Goal: Information Seeking & Learning: Learn about a topic

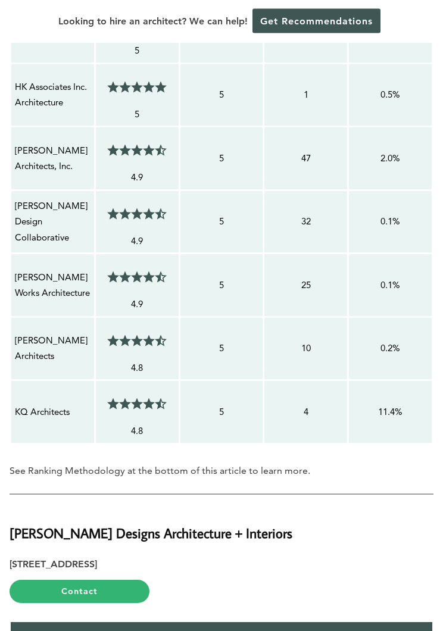
scroll to position [1488, 0]
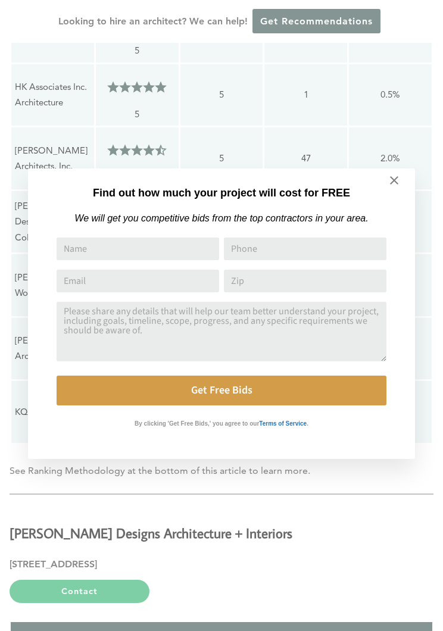
click at [398, 176] on icon at bounding box center [393, 180] width 13 height 13
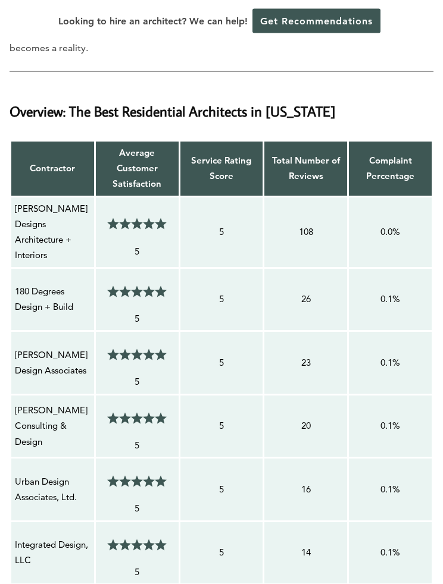
scroll to position [784, 0]
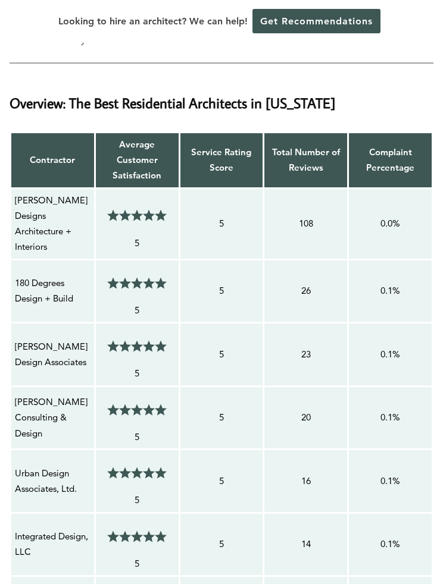
click at [21, 215] on p "Soloway Designs Architecture + Interiors" at bounding box center [53, 224] width 76 height 62
click at [37, 277] on p "180 Degrees Design + Build" at bounding box center [53, 292] width 76 height 32
click at [39, 276] on p "180 Degrees Design + Build" at bounding box center [53, 292] width 76 height 32
click at [20, 215] on p "Soloway Designs Architecture + Interiors" at bounding box center [53, 224] width 76 height 62
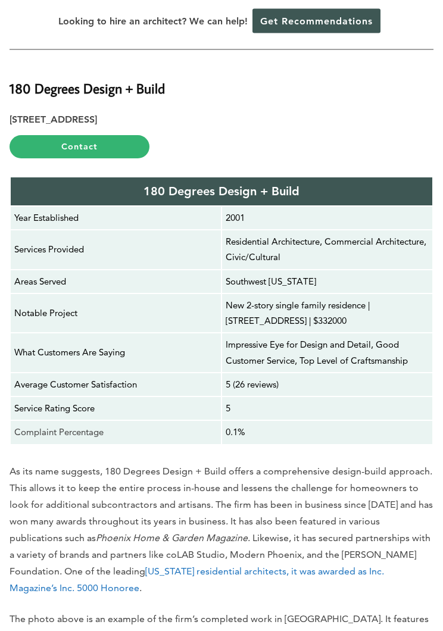
scroll to position [2575, 0]
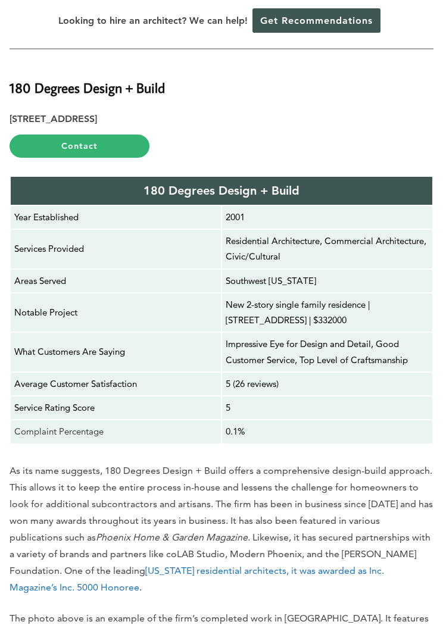
click at [374, 298] on p "New 2-story single family residence | 726 W 13th St, Tempe, AZ, 85281 | $332000" at bounding box center [327, 314] width 203 height 32
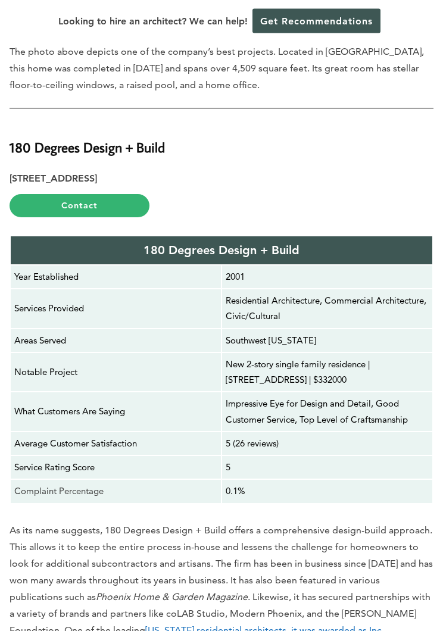
scroll to position [2516, 0]
click at [56, 194] on link "Contact" at bounding box center [80, 205] width 140 height 23
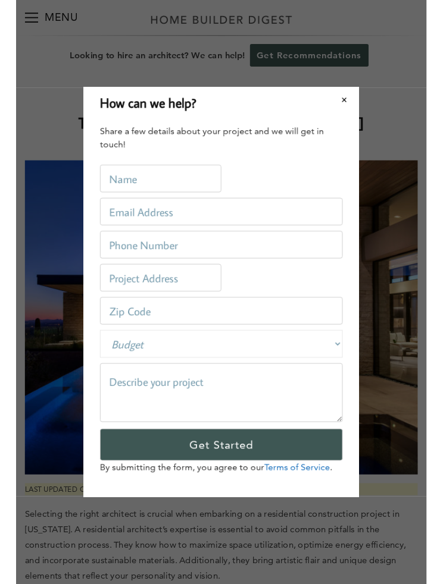
scroll to position [0, 0]
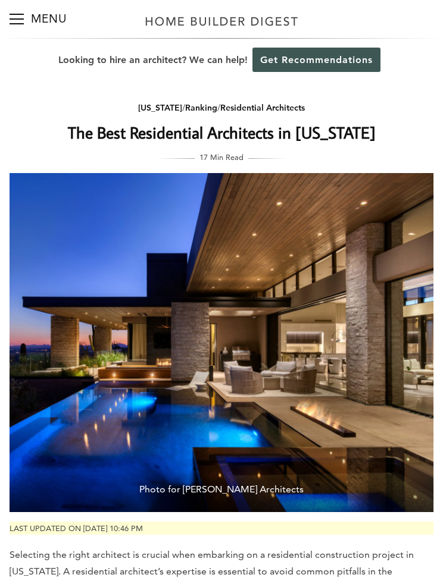
click at [360, 83] on div "Arizona / Ranking / Residential Architects The Best Residential Architects in A…" at bounding box center [221, 297] width 443 height 431
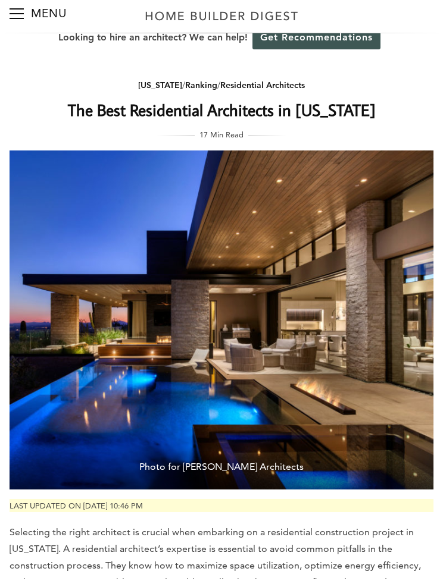
scroll to position [23, 0]
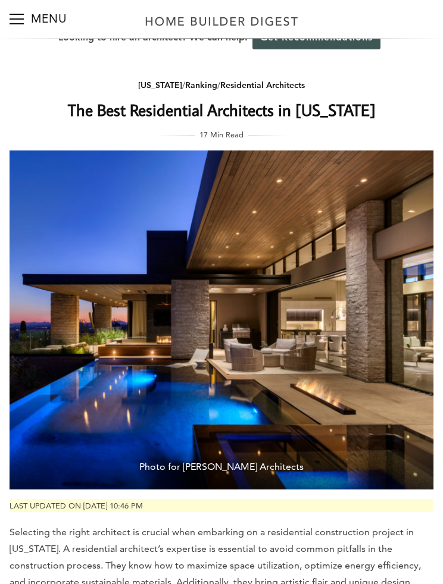
click at [22, 15] on button "Menu" at bounding box center [17, 19] width 14 height 38
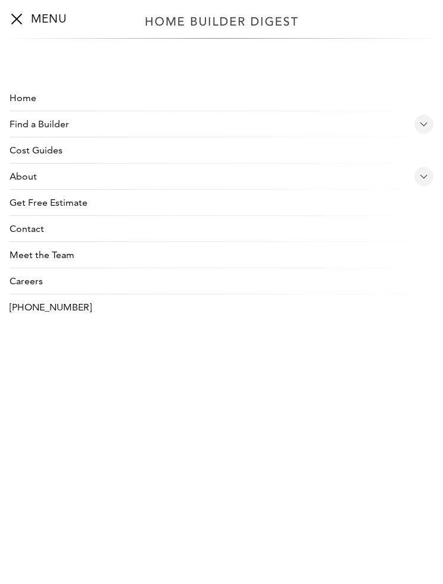
click at [47, 159] on link "Cost Guides" at bounding box center [222, 150] width 424 height 26
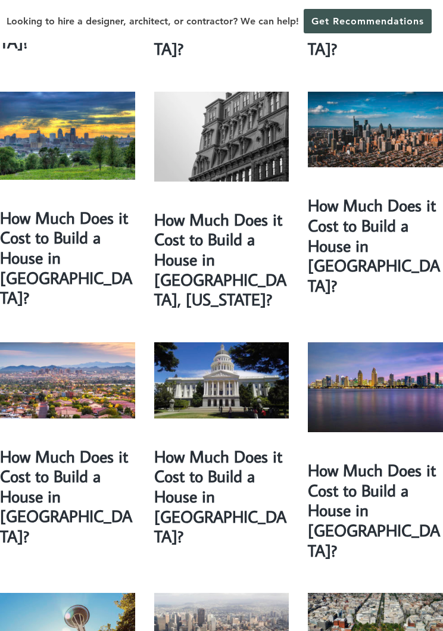
scroll to position [1386, 0]
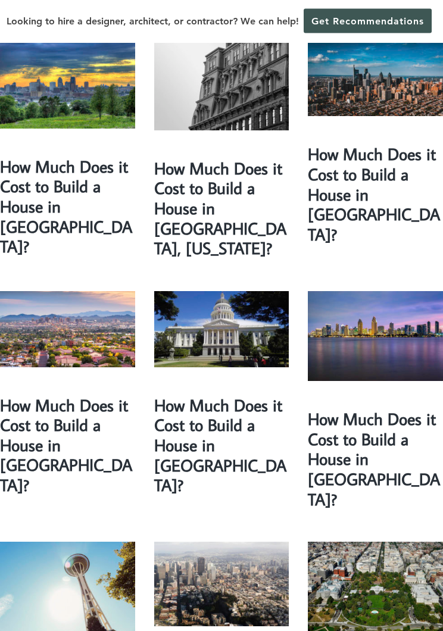
click at [66, 395] on link "How Much Does it Cost to Build a House in [GEOGRAPHIC_DATA]?" at bounding box center [66, 446] width 132 height 102
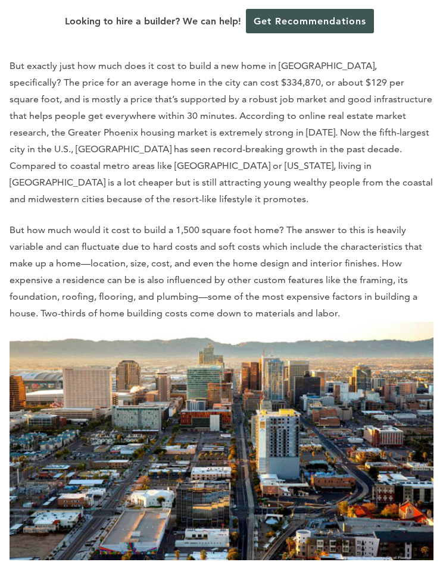
scroll to position [1417, 0]
